Goal: Transaction & Acquisition: Book appointment/travel/reservation

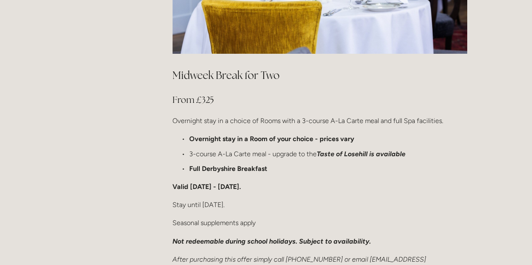
scroll to position [499, 0]
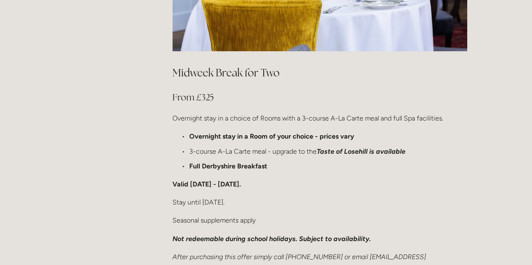
drag, startPoint x: 535, startPoint y: 16, endPoint x: 538, endPoint y: 69, distance: 53.5
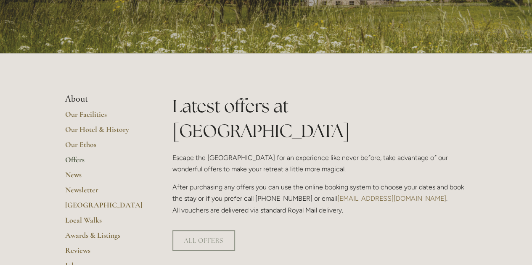
scroll to position [0, 0]
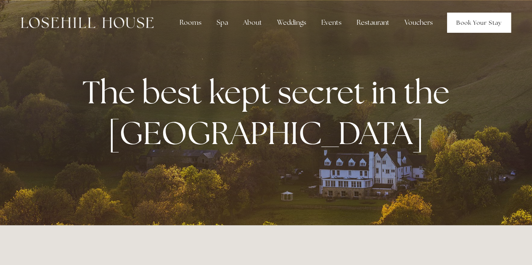
click at [463, 21] on link "Book Your Stay" at bounding box center [479, 23] width 64 height 20
